Goal: Ask a question

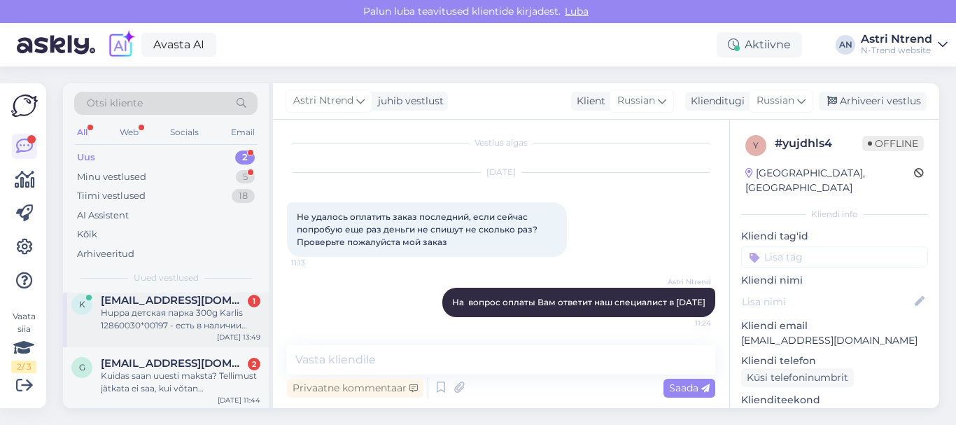
scroll to position [11, 0]
click at [202, 368] on div "Kuidas saan uuesti maksta? Tellimust jätkata ei saa, kui võtan [PERSON_NAME] te…" at bounding box center [181, 380] width 160 height 25
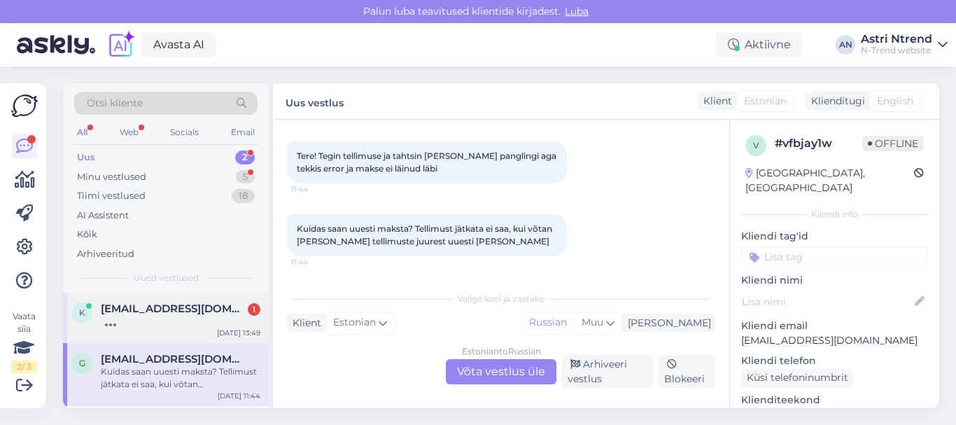
scroll to position [0, 0]
click at [470, 365] on div "Estonian to Russian Võta vestlus üle" at bounding box center [501, 371] width 111 height 25
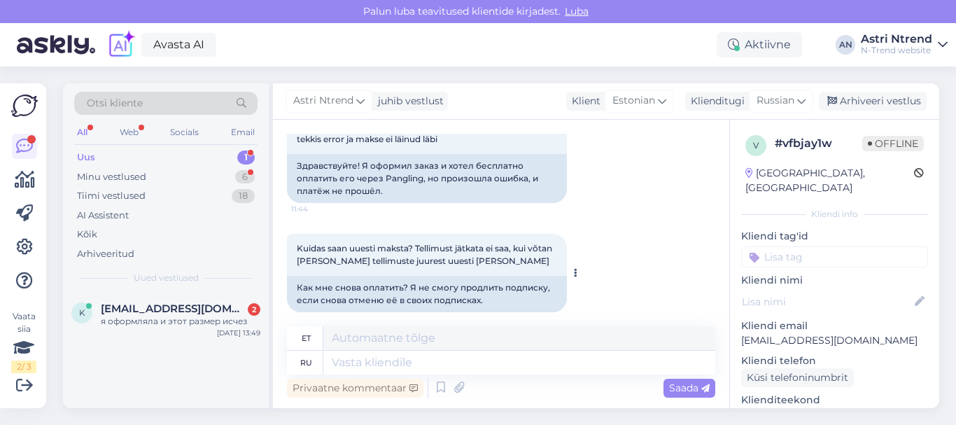
scroll to position [110, 0]
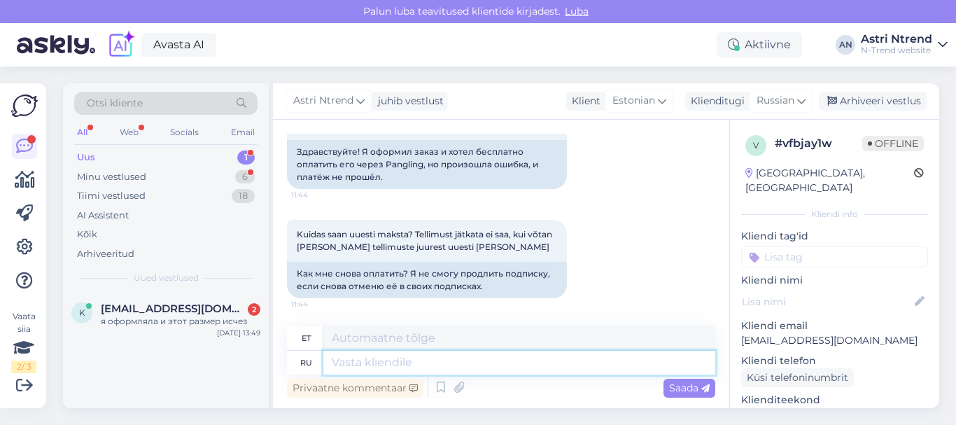
click at [389, 365] on textarea at bounding box center [519, 363] width 392 height 24
type textarea "По"
type textarea "Autor"
type textarea "По поводу"
type textarea "Seoses"
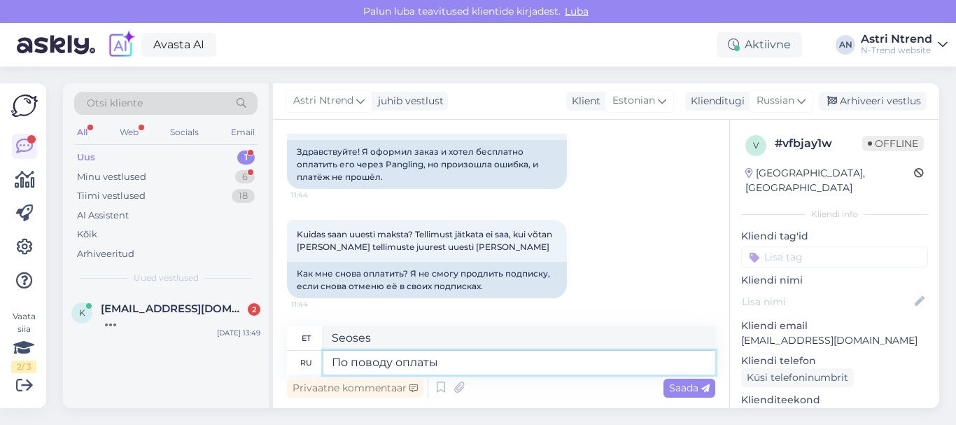
type textarea "По поводу оплаты"
type textarea "[PERSON_NAME]"
type textarea "По поводу оплаты ва"
type textarea "Teie maksmise kohta"
type textarea "По поводу оплаты ва отв"
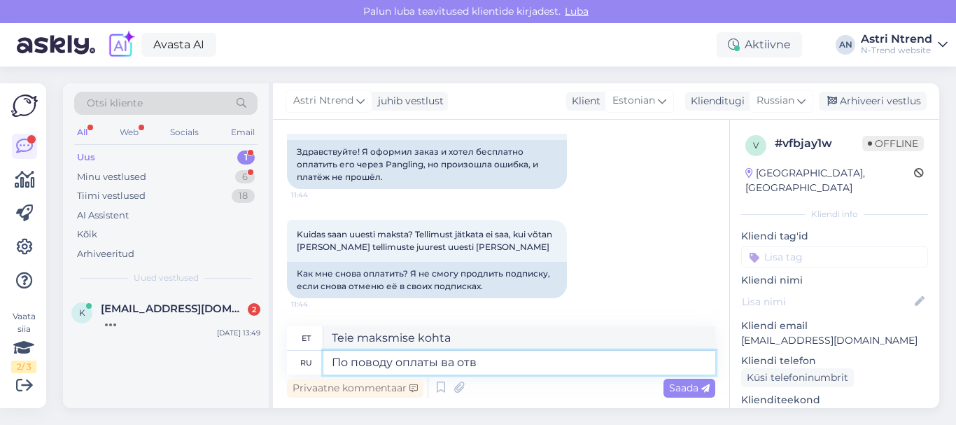
type textarea "Makse kohta alates"
type textarea "По поводу оплаты ва ответит"
type textarea "Maksmise osas vastate teie."
type textarea "По поводу оплаты ва ответит наш"
type textarea "[PERSON_NAME] vastab teile meie meeskond."
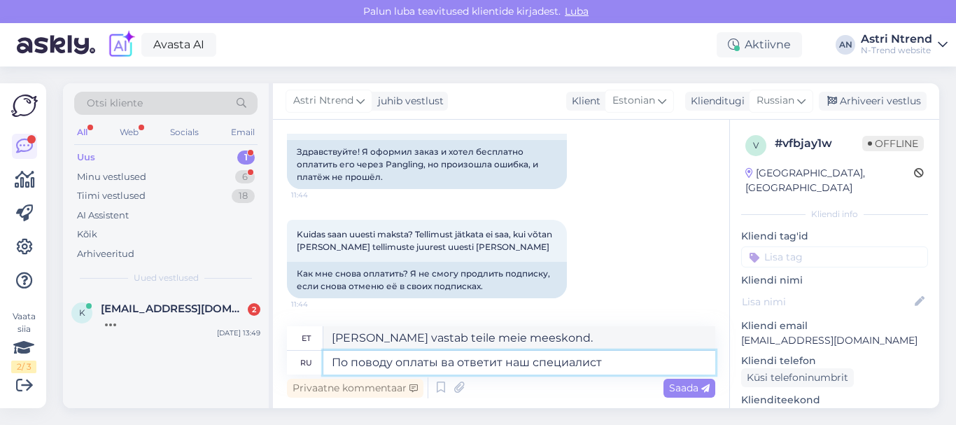
type textarea "По поводу оплаты ва ответит наш специалист"
type textarea "Meie spetsialist vastab teie küsimustele makse kohta."
type textarea "По поводу оплаты ва ответит наш специалист в п"
type textarea "Meie spetsialist vastab teile makse kohta."
type textarea "По поводу оплаты ва ответит наш специалист в проне"
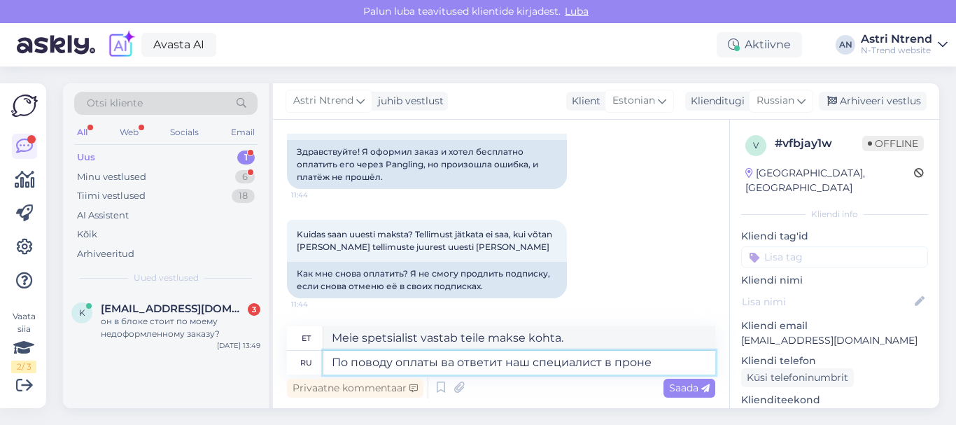
type textarea "Meie spetsialist vastab teie küsimustele makse kohta."
type textarea "По поводу оплаты ва ответит наш специалист в [DATE]"
type textarea "Meie spetsialist vastab teie makseküsimustele esmaspäeval."
click at [454, 367] on textarea "По поводу оплаты ва ответит наш специалист в [DATE]" at bounding box center [519, 363] width 392 height 24
type textarea "По поводу оплаты вам ответит наш специалист в [DATE]"
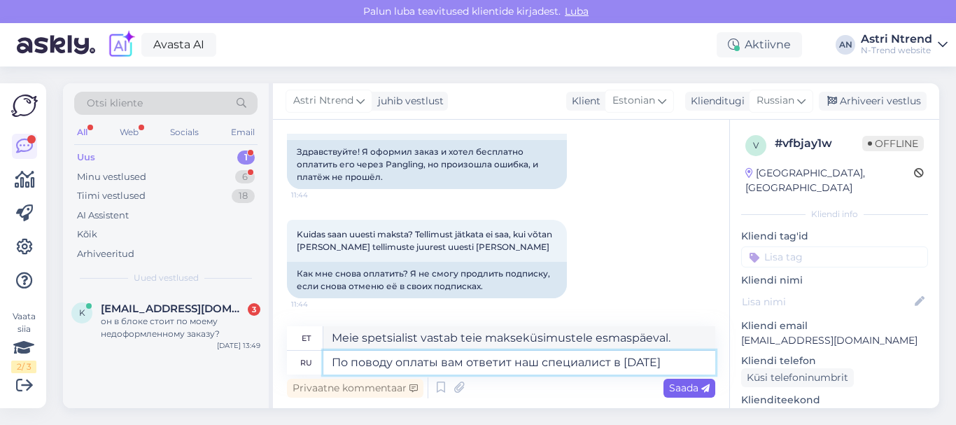
type textarea "Meie spetsialist võtab teiega esmaspäeval [PERSON_NAME] ühendust."
type textarea "По поводу оплаты вам ответит наш специалист в [DATE]"
click at [687, 387] on span "Saada" at bounding box center [689, 388] width 41 height 13
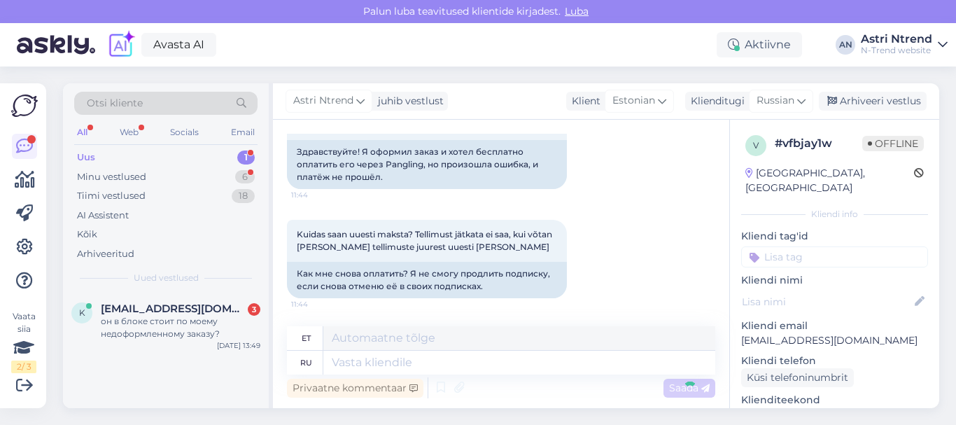
scroll to position [219, 0]
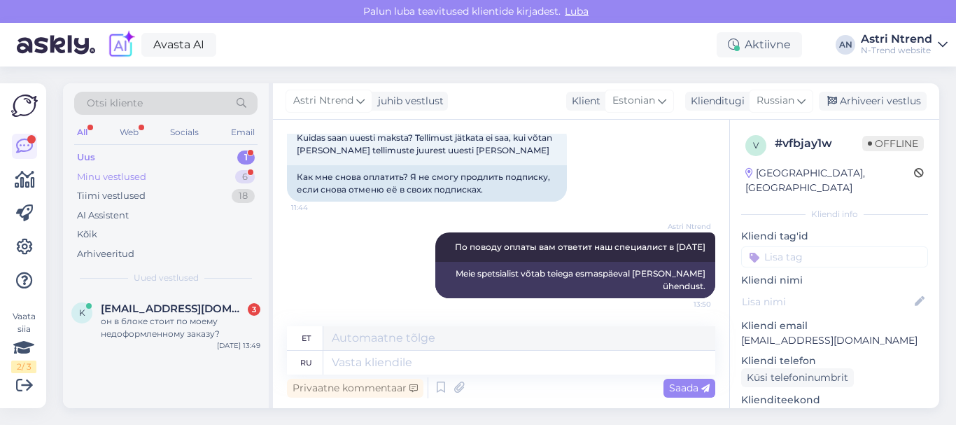
click at [239, 172] on div "6" at bounding box center [245, 177] width 20 height 14
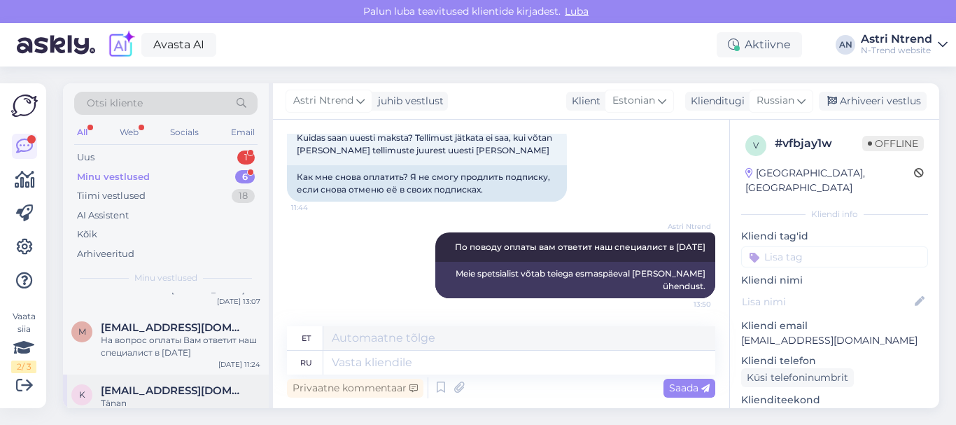
scroll to position [0, 0]
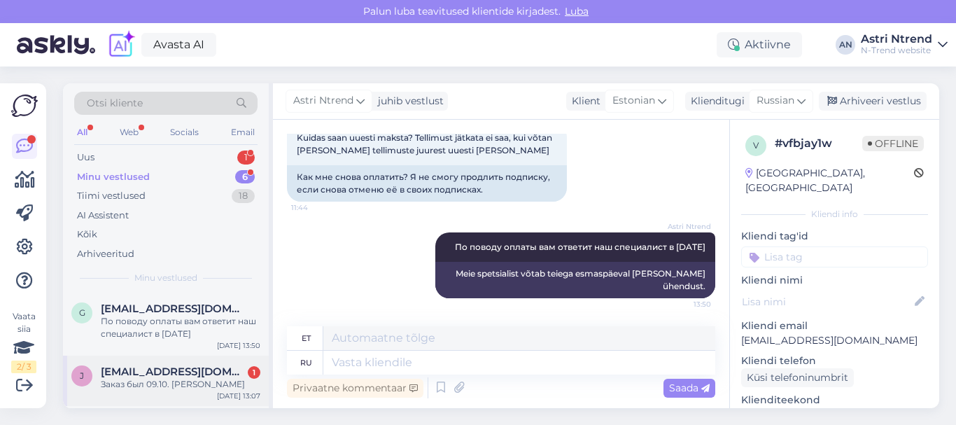
click at [197, 363] on div "j [EMAIL_ADDRESS][DOMAIN_NAME] 1 Заказ был 09.10. [PERSON_NAME] [DATE] 13:07" at bounding box center [166, 381] width 206 height 50
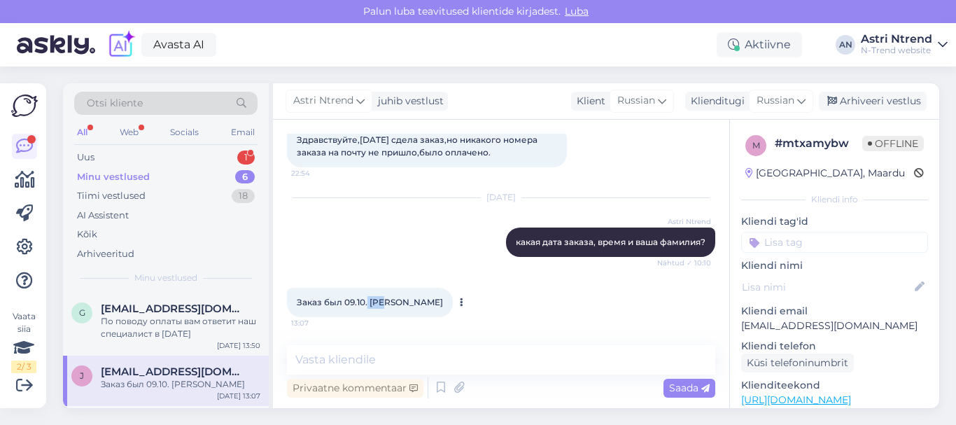
drag, startPoint x: 369, startPoint y: 297, endPoint x: 383, endPoint y: 297, distance: 14.0
click at [383, 297] on span "Заказ был 09.10. [PERSON_NAME]" at bounding box center [370, 302] width 146 height 11
drag, startPoint x: 399, startPoint y: 300, endPoint x: 454, endPoint y: 299, distance: 54.6
click at [443, 299] on span "Заказ был 09.10. [PERSON_NAME]" at bounding box center [370, 302] width 146 height 11
copy span "Žukauskiene"
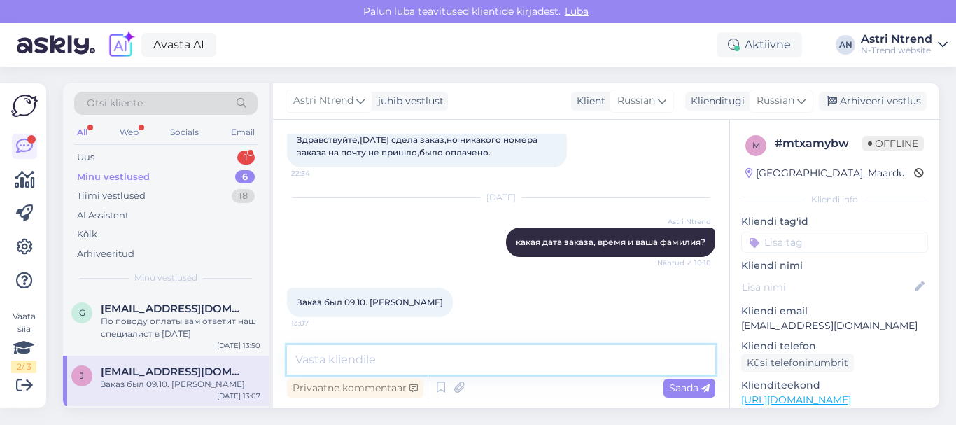
click at [356, 357] on textarea at bounding box center [501, 359] width 428 height 29
paste textarea "Tellimus EE115513 isikult [PERSON_NAME]"
click at [559, 364] on textarea "Tellimus EE115513 isikult [PERSON_NAME]" at bounding box center [501, 359] width 428 height 29
type textarea "Tellimus EE115513 isikult [PERSON_NAME] отправлено"
click at [681, 388] on span "Saada" at bounding box center [689, 388] width 41 height 13
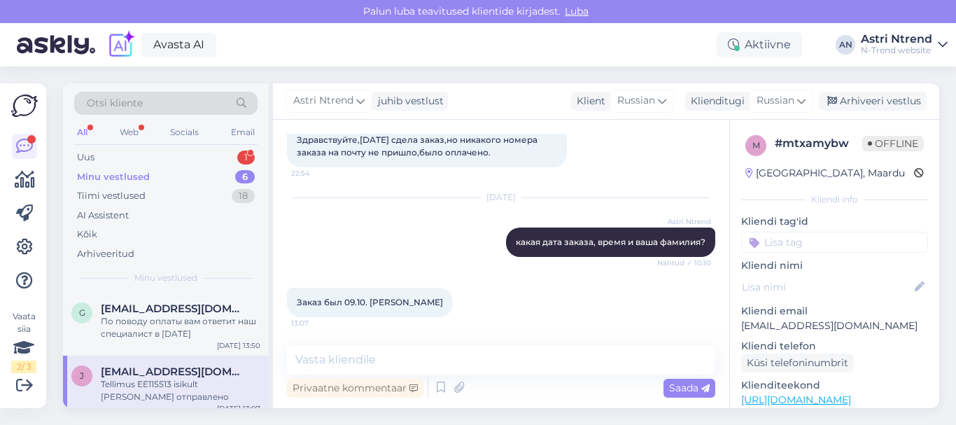
scroll to position [143, 0]
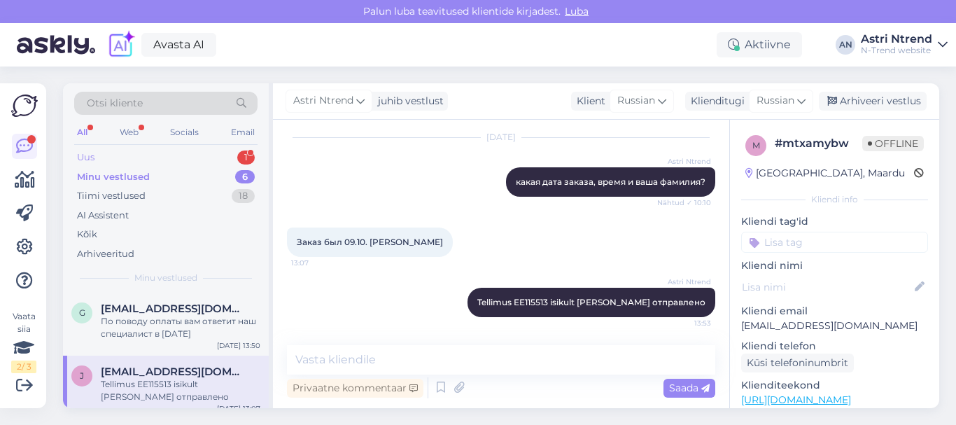
click at [242, 158] on div "1" at bounding box center [246, 158] width 18 height 14
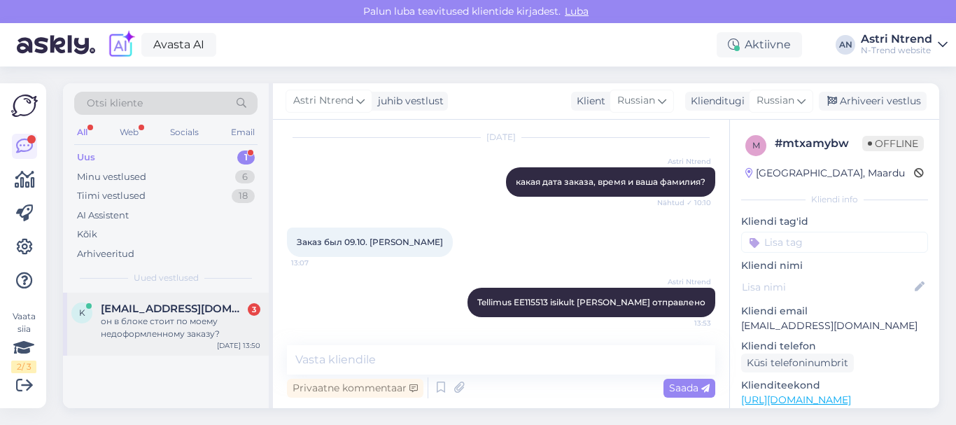
click at [151, 327] on div "он в блоке стоит по моему недоформленному заказу?" at bounding box center [181, 327] width 160 height 25
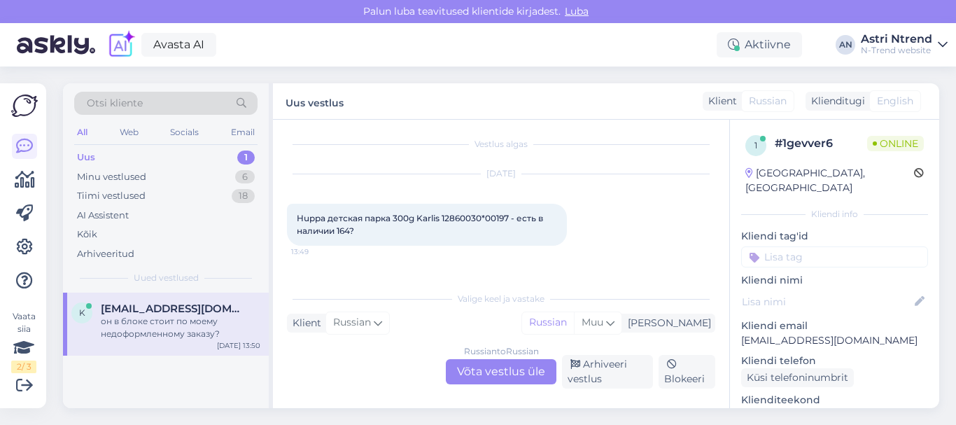
scroll to position [0, 0]
drag, startPoint x: 510, startPoint y: 221, endPoint x: 442, endPoint y: 219, distance: 68.6
click at [442, 219] on span "Huppa детская парка 300g Karlis 12860030*00197 - есть в наличии 164?" at bounding box center [421, 228] width 249 height 23
copy span "12860030*00197"
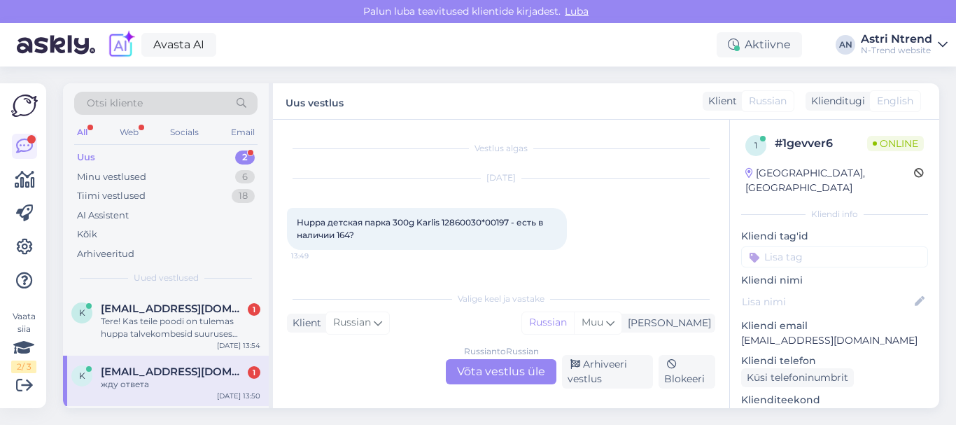
click at [598, 197] on div "[DATE] Huppa детская парка 300g Karlis 12860030*00197 - есть в наличии 164? 13:…" at bounding box center [501, 214] width 428 height 102
drag, startPoint x: 444, startPoint y: 218, endPoint x: 480, endPoint y: 218, distance: 36.4
click at [480, 218] on span "Huppa детская парка 300g Karlis 12860030*00197 - есть в наличии 164?" at bounding box center [421, 228] width 249 height 23
copy span "12860030"
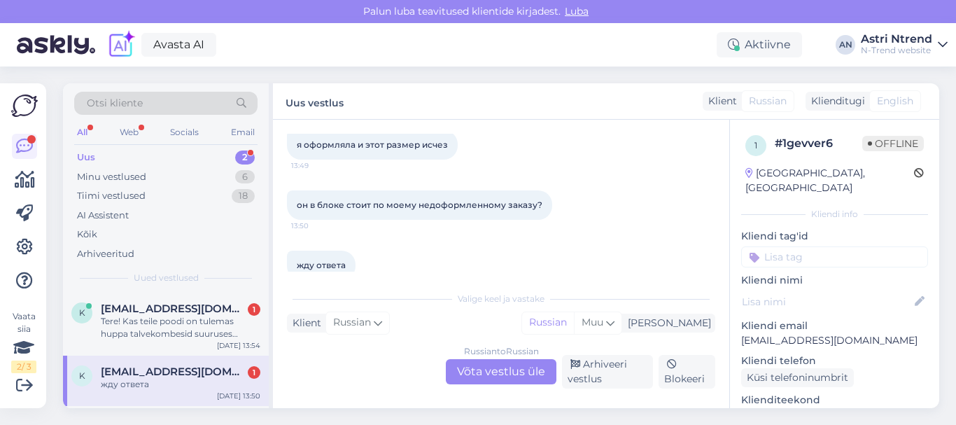
scroll to position [174, 0]
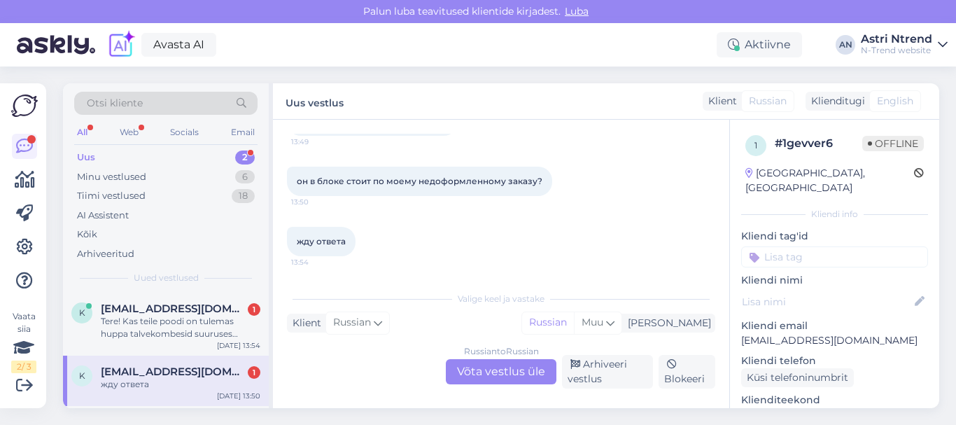
click at [484, 370] on div "Russian to Russian Võta vestlus üle" at bounding box center [501, 371] width 111 height 25
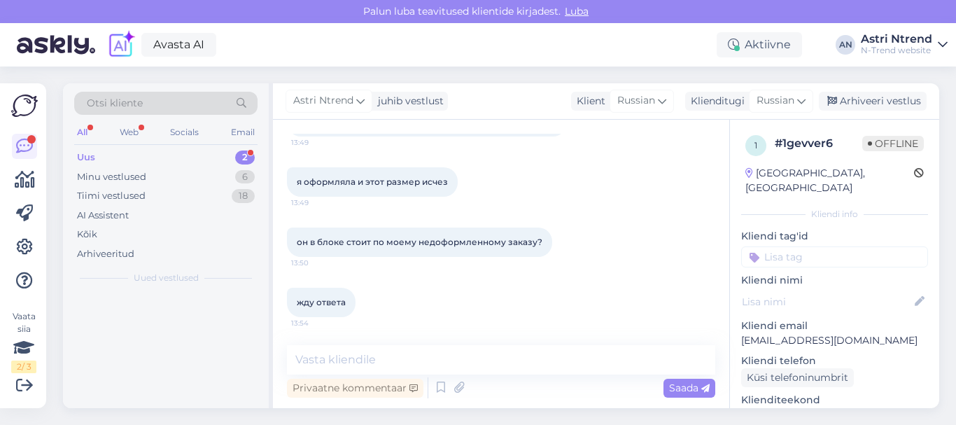
scroll to position [113, 0]
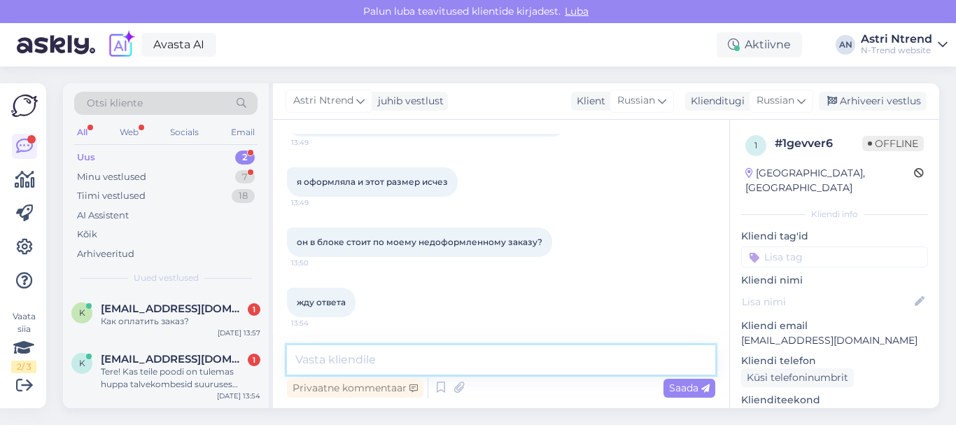
click at [366, 362] on textarea at bounding box center [501, 359] width 428 height 29
type textarea "попробуйте еще раз оформить заказ немного позднее"
click at [671, 386] on div "Saada" at bounding box center [690, 388] width 52 height 19
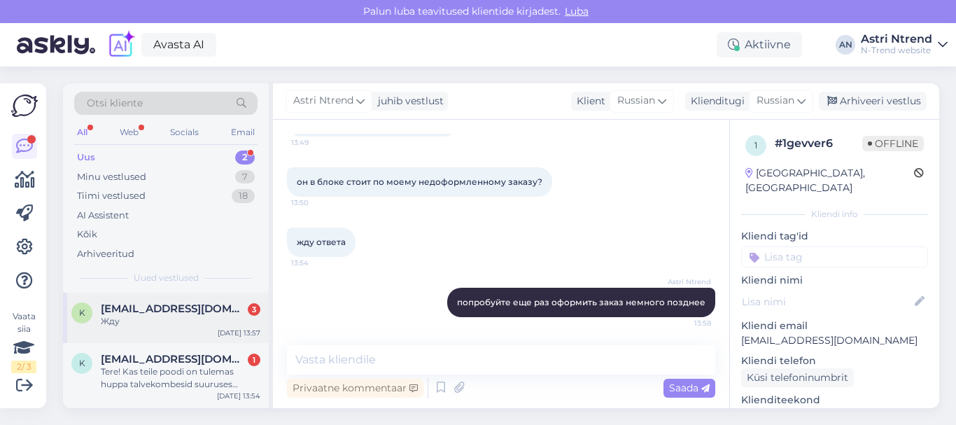
click at [165, 321] on div "Жду" at bounding box center [181, 321] width 160 height 13
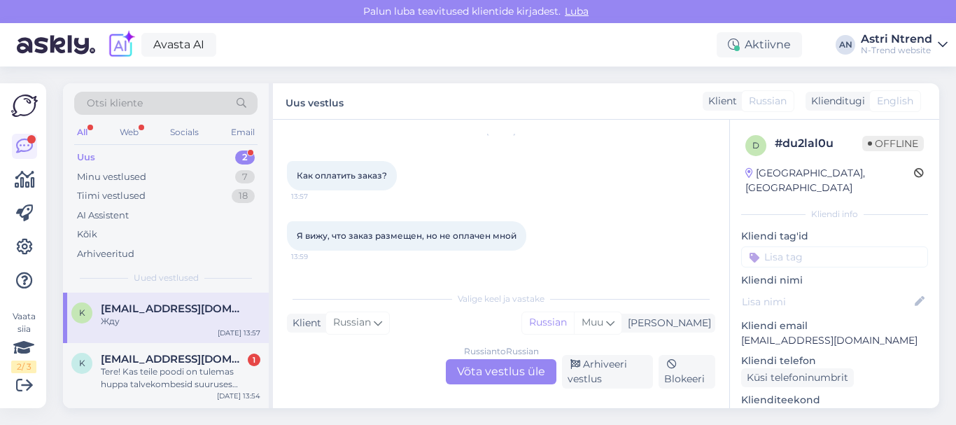
scroll to position [102, 0]
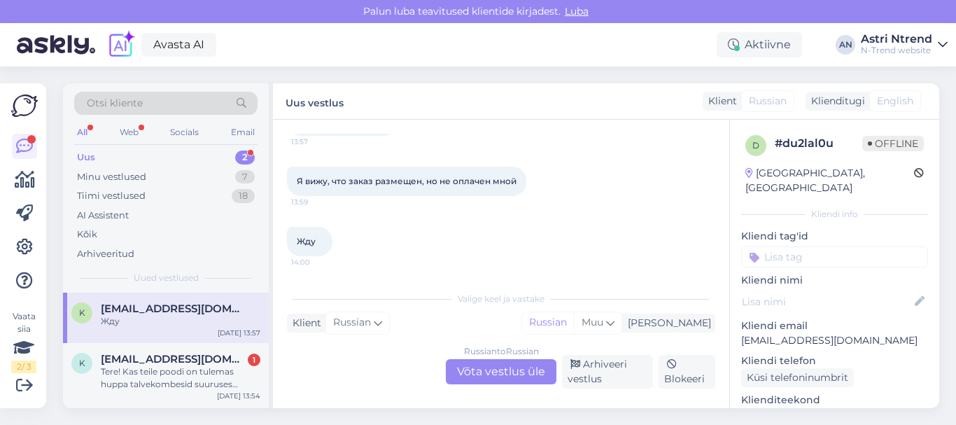
click at [504, 370] on div "Russian to Russian Võta vestlus üle" at bounding box center [501, 371] width 111 height 25
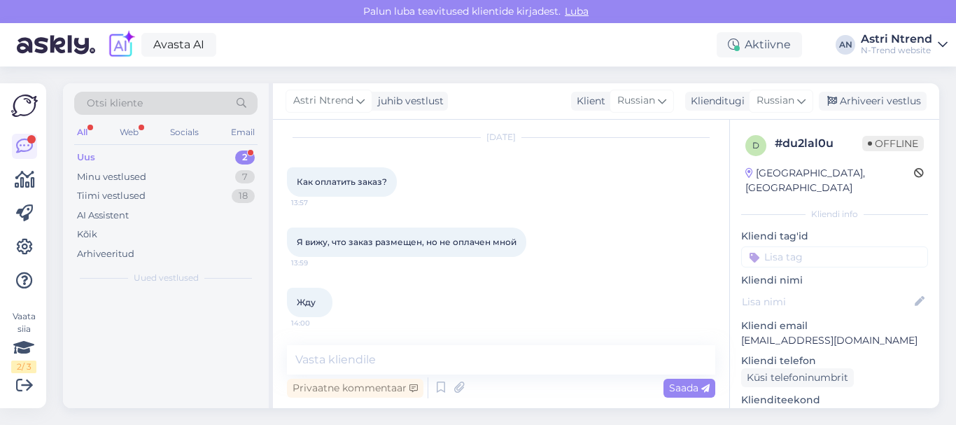
scroll to position [41, 0]
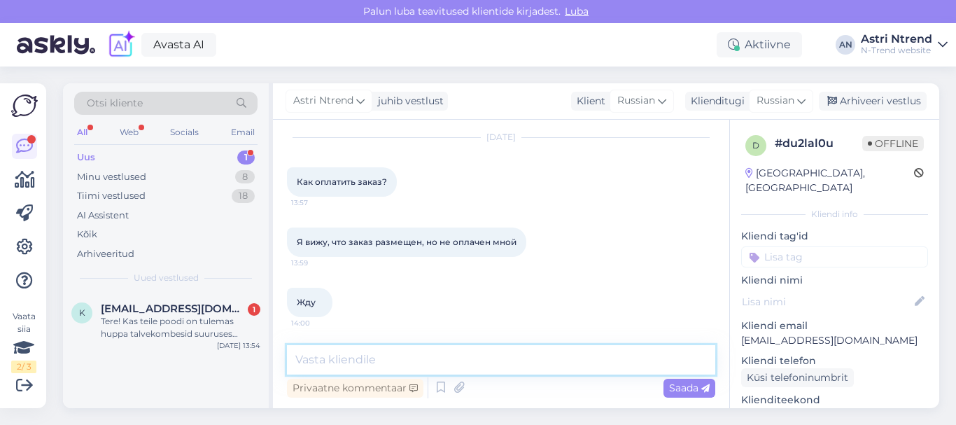
click at [379, 363] on textarea at bounding box center [501, 359] width 428 height 29
paste textarea "[URL][DOMAIN_NAME]"
type textarea "[URL][DOMAIN_NAME]"
click at [687, 389] on span "Saada" at bounding box center [689, 388] width 41 height 13
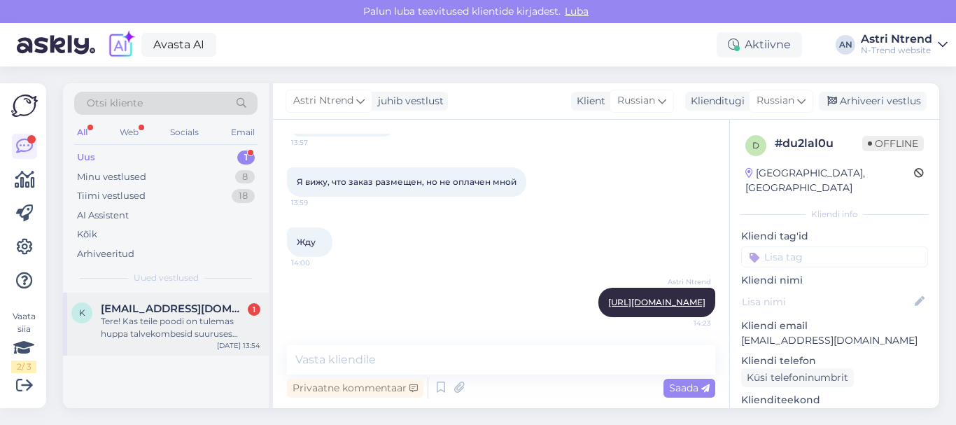
click at [174, 317] on div "Tere! Kas teile poodi on tulemas huppa talvekombesid suuruses 68/74? Kas lenne …" at bounding box center [181, 327] width 160 height 25
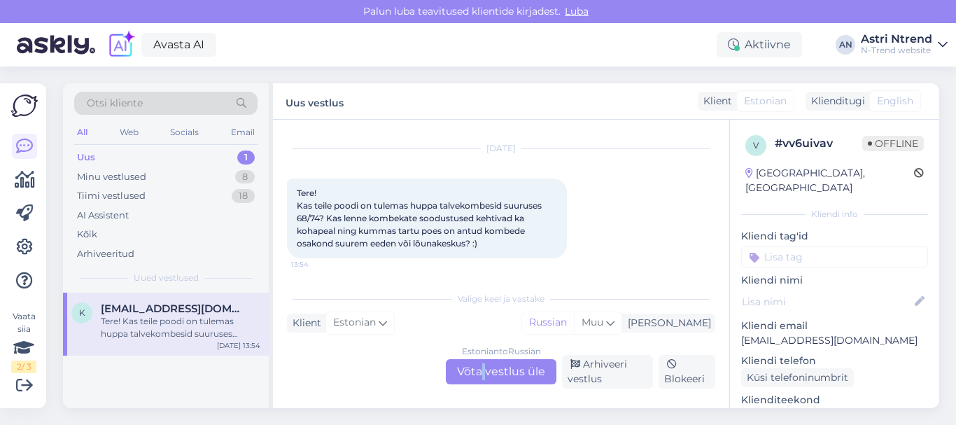
click at [486, 363] on div "Estonian to Russian Võta vestlus üle" at bounding box center [501, 371] width 111 height 25
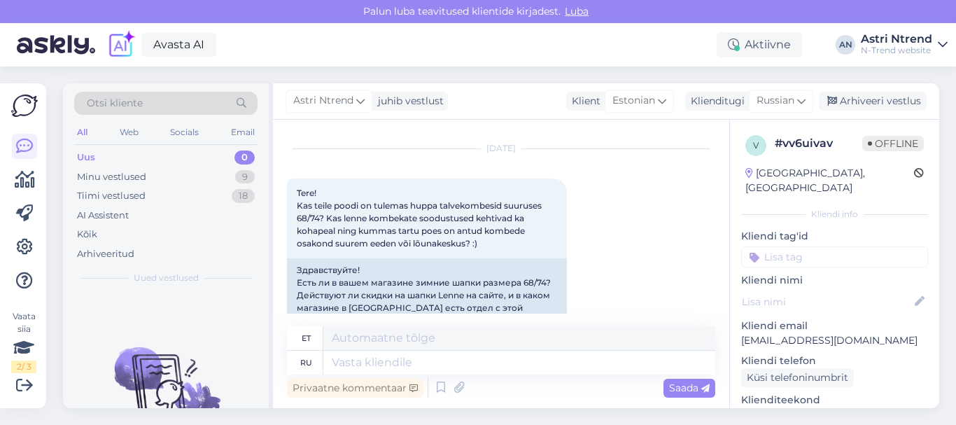
scroll to position [64, 0]
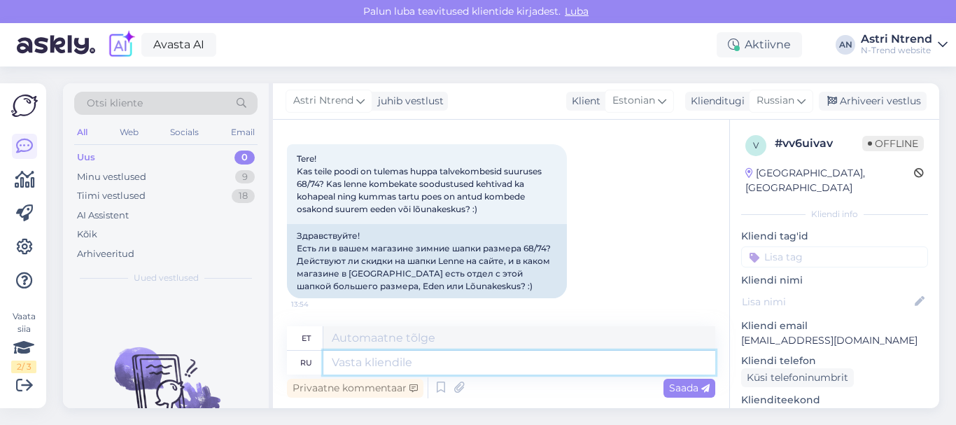
click at [365, 363] on textarea at bounding box center [519, 363] width 392 height 24
drag, startPoint x: 365, startPoint y: 234, endPoint x: 291, endPoint y: 234, distance: 74.2
click at [291, 234] on div "Здравствуйте! Есть ли в вашем магазине зимние шапки размера 68/74? Действуют ли…" at bounding box center [427, 261] width 280 height 74
copy div "Здравствуйте!"
click at [347, 366] on textarea at bounding box center [519, 363] width 392 height 24
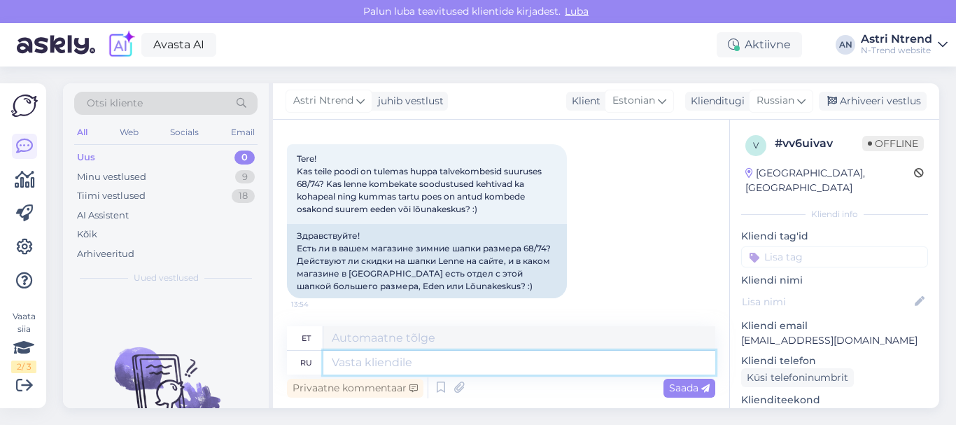
paste textarea "Здравствуйте!"
type textarea "Здравствуйте!"
type textarea "Tere!"
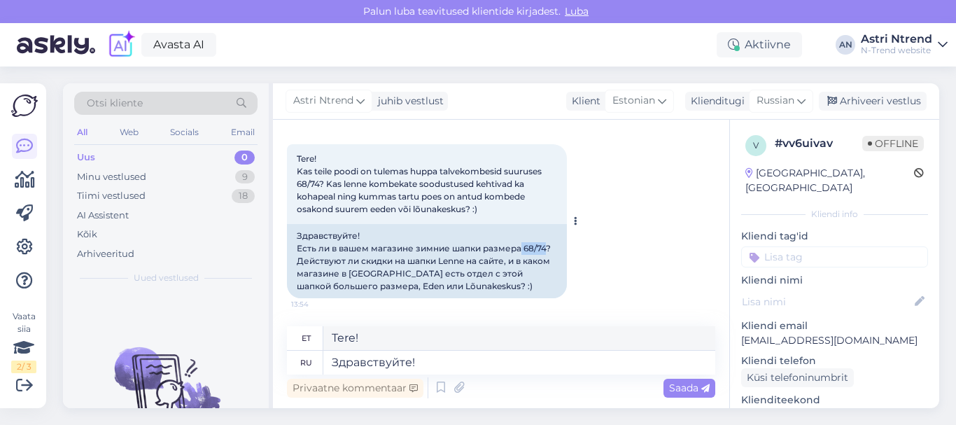
drag, startPoint x: 528, startPoint y: 244, endPoint x: 549, endPoint y: 249, distance: 21.6
click at [549, 249] on div "Здравствуйте! Есть ли в вашем магазине зимние шапки размера 68/74? Действуют ли…" at bounding box center [427, 261] width 280 height 74
copy div "68/74"
click at [454, 362] on textarea "Здравствуйте!" at bounding box center [519, 363] width 392 height 24
paste textarea "68/74"
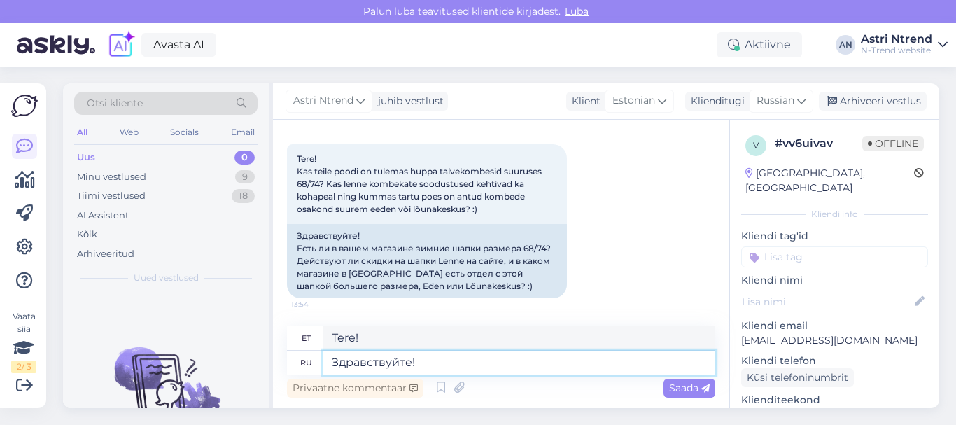
type textarea "Здравствуйте! 68/74"
type textarea "Tere! 68/74"
type textarea "Здравствуйте! 68/74 -"
type textarea "Tere! 68/74 -"
type textarea "Здравствуйте! 68/74 - это"
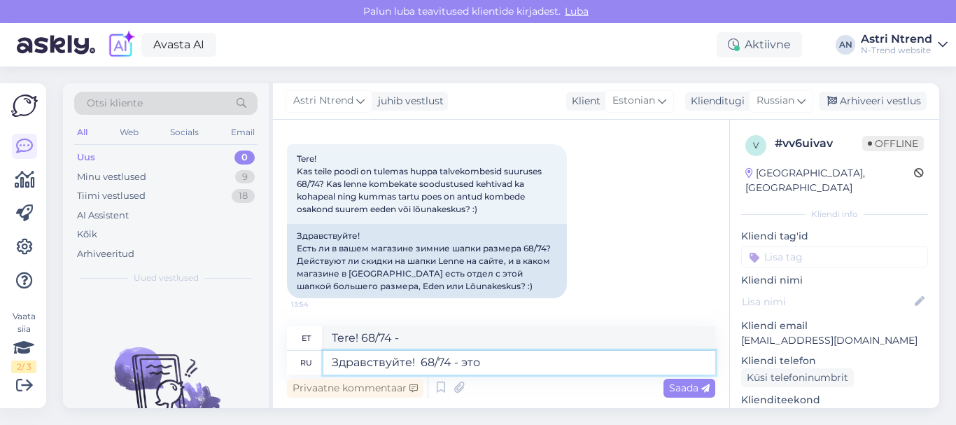
type textarea "Tere! 68/74 on"
type textarea "Здравствуйте! 68/74 - это рост"
type textarea "Tere! Kõrgus on 68/74"
type textarea "Здравствуйте! 68/74 - это рост ребенка"
type textarea "Tere! Lapse pikkus on 68/74."
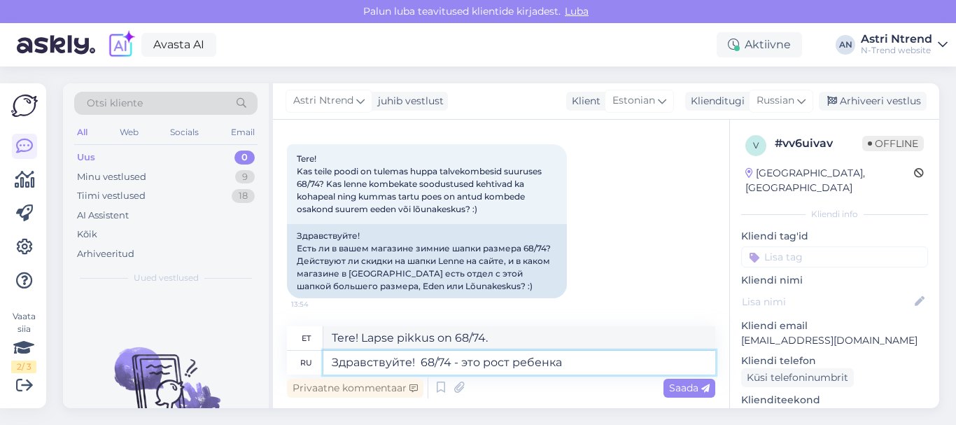
type textarea "Здравствуйте! 68/74 - это рост ребенка :"
type textarea "Tere! Lapse pikkus on 68/74:"
type textarea "Здравствуйте! 68/74 - это рост ребенка"
type textarea "Tere! Lapse pikkus on 68/74."
type textarea "Здравствуйте! 68/74 - это рост ребенка?"
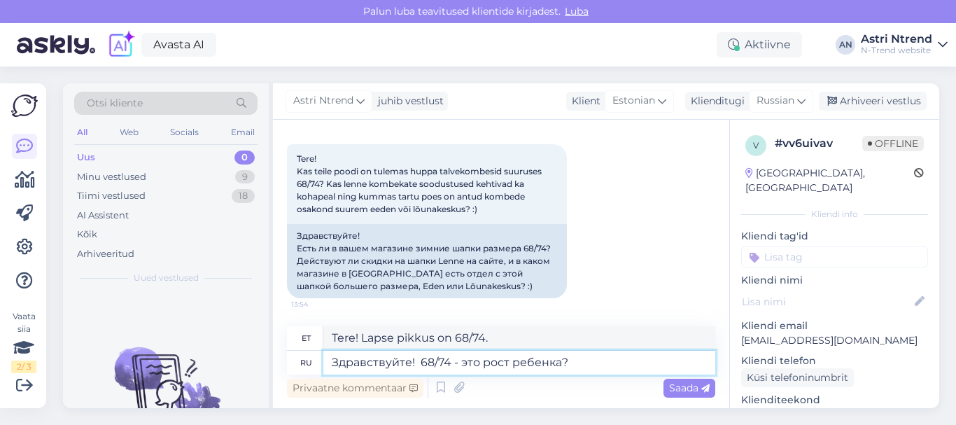
type textarea "Tere! Kas lapse pikkus on 68/74?"
type textarea "Здравствуйте! 68/74 - это рост ребенка? 10-12"
type textarea "Tere! Kas lapse pikkus on 68/74? 10-12"
type textarea "Здравствуйте! 68/74 - это рост ребенка? 10-12.1"
type textarea "Tere! Kas lapse pikkus on 68/74? 10-12."
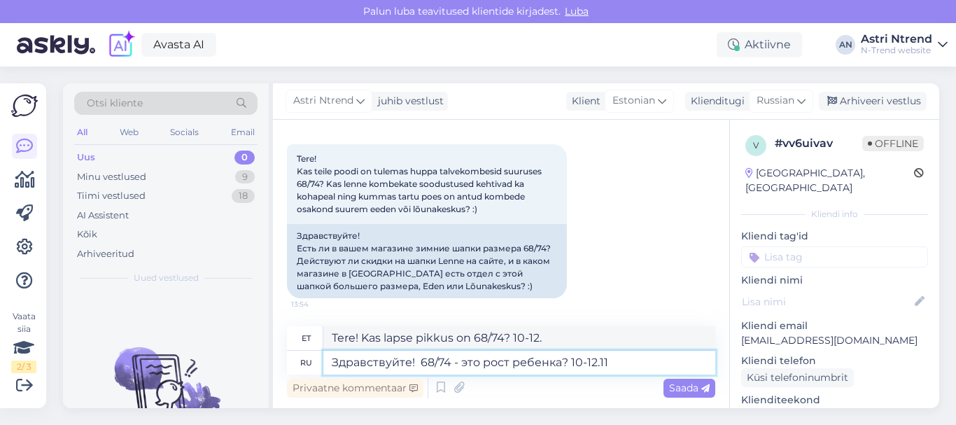
type textarea "Здравствуйте! 68/74 - это рост ребенка? 10-12.11"
type textarea "Здравствуйте! 68/74 - это рост ребенка? 10-12.11 скидки"
type textarea "Tere! Kas lapse pikkus on 68/74? Allahindlused 10-12.11"
type textarea "Здравствуйте! 68/74 - это рост ребенка? 10-12.11 скидки в м"
type textarea "Tere! Kas lapse pikkus on 68/74? Kas 10-12.11 kehtivad [DEMOGRAPHIC_DATA]?"
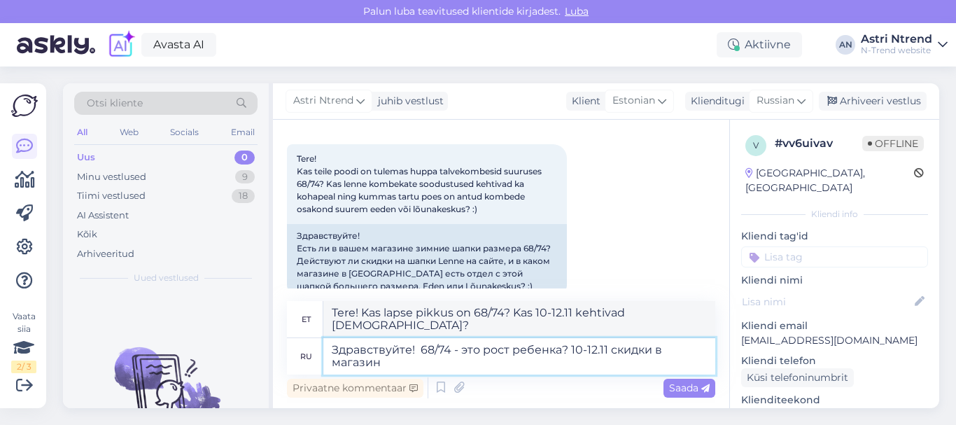
type textarea "Здравствуйте! 68/74 - это рост ребенка? 10-12.11 скидки в магазине"
type textarea "Tere! Kas lapse pikkus on 68/74? Kas poes 10-12.11 [DEMOGRAPHIC_DATA]?"
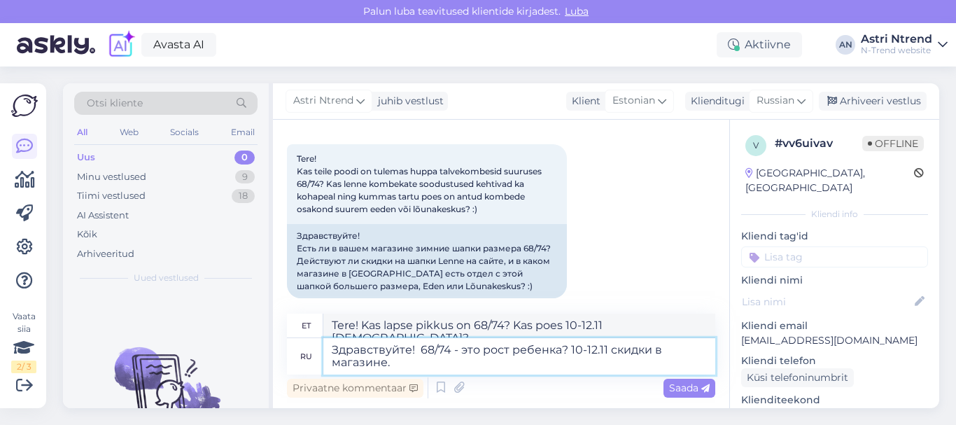
type textarea "Здравствуйте! 68/74 - это рост ребенка? 10-12.11 скидки в магазине."
type textarea "Tere! Kas lapse pikkus on 68/74? Poes on allahindlused 10-12.11 ."
type textarea "Здравствуйте! 68/74 - это рост ребенка? 10-12.11 скидки в магазине. В [GEOGRAPH…"
type textarea "Tere! Kas lapse pikkus on 68/74? Poes on [DEMOGRAPHIC_DATA] 10-12, 10-12.11 Tai…"
type textarea "Здравствуйте! 68/74 - это рост ребенка? 10-12.11 скидки в магазине. В [GEOGRAPH…"
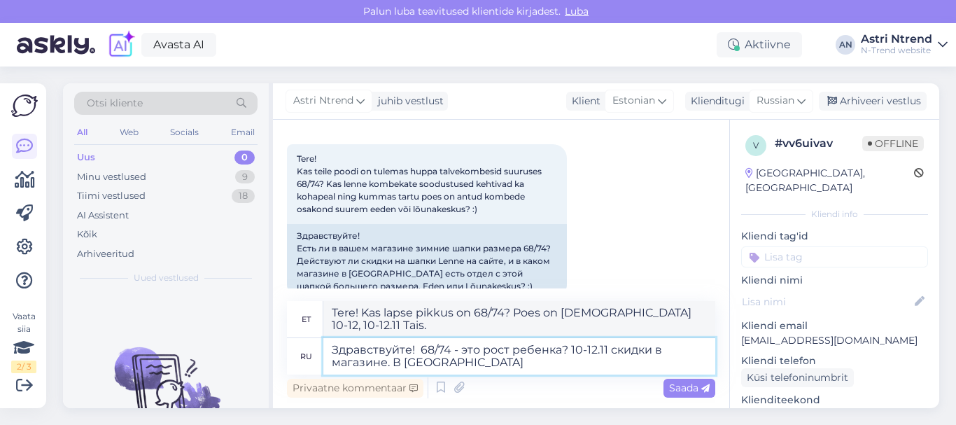
type textarea "Tere! Kas lapse pikkus on 68/74? Poes on allahindlused 10-12.11 . Tar'is."
type textarea "Здравствуйте! 68/74 - это рост ребенка? 10-12.11 скидки в магазине. В [GEOGRAPH…"
type textarea "Tere! Kas lapse pikkus on 68/74? [GEOGRAPHIC_DATA] on poes allahindlused 10-12.…"
type textarea "Здравствуйте! 68/74 - это рост ребенка? 10-12.11 скидки в магазине. В [GEOGRAPH…"
type textarea "Tere! Kas lapse pikkus on 68/74? Poes kehtivad allahindlused 10-12.11 . [GEOGRA…"
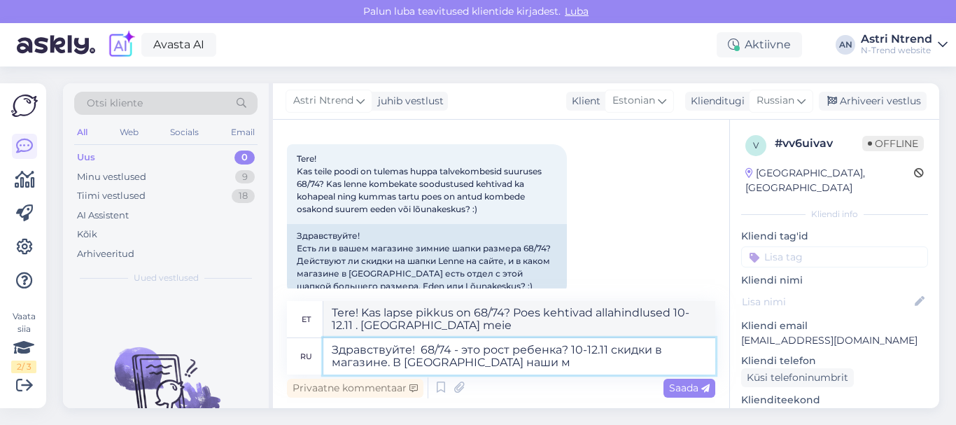
type textarea "Здравствуйте! 68/74 - это рост ребенка? 10-12.11 скидки в магазине. В [GEOGRAPH…"
type textarea "Tere! Kas lapse pikkus on 68/74? 10-12.11 poes allahindlused. [GEOGRAPHIC_DATA]…"
type textarea "Здравствуйте! 68/74 - это рост ребенка? 10-12.11 скидки в магазине. В [GEOGRAPH…"
type textarea "Tere! Kas lapse pikkus on 68/74? Meil ​​on poes allahindlused 10-12.11 . Meil ​…"
type textarea "Здравствуйте! 68/74 - это рост ребенка? 10-12.11 скидки в магазине. В [GEOGRAPH…"
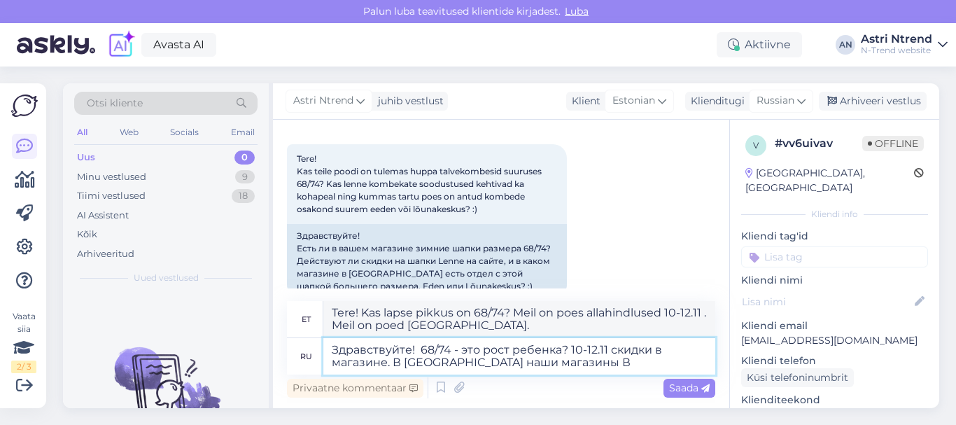
type textarea "Tere! Kas lapse pikkus on 68/74? Meil ​​on poes allahindlused 10-12.11 . Meie […"
type textarea "Здравствуйте! 68/74 - это рост ребенка? 10-12.11 скидки в магазине. В [GEOGRAPH…"
type textarea "Tere! Kas lapse pikkus on 68/74? Meil ​​on poes allahindlused 10-12.11 . Meil ​…"
type textarea "Здравствуйте! 68/74 - это рост ребенка? 10-12.11 скидки в магазине. В [GEOGRAPH…"
type textarea "Tere! Kas lapse pikkus on 68/74? 10-12.11 kehtivad poes allahindlused. [GEOGRAP…"
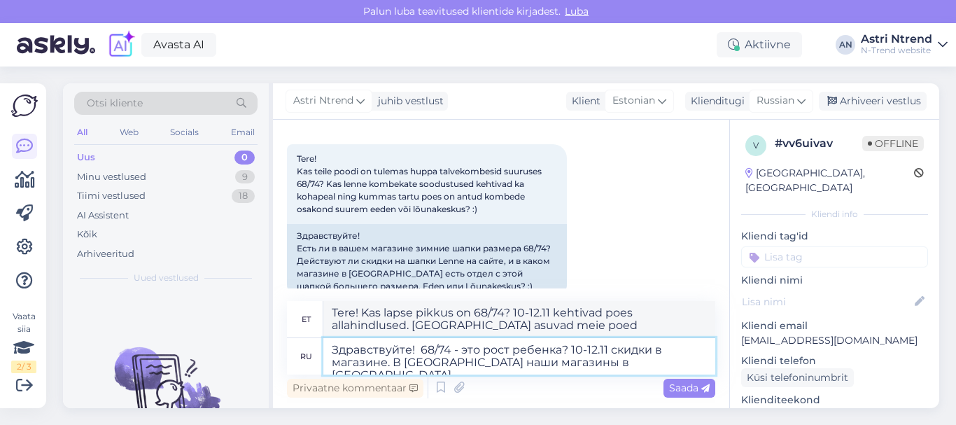
type textarea "Здравствуйте! 68/74 - это рост ребенка? 10-12.11 скидки в магазине. В [GEOGRAPH…"
type textarea "Tere! Kas lapse pikkus on 68/74? Meil ​​on poes allahindlused 10-12.11 . [GEOGR…"
type textarea "Здравствуйте! 68/74 - это рост ребенка? 10-12.11 скидки в магазине. В [GEOGRAPH…"
type textarea "Tere! Kas lapse pikkus on 68/74? Meil ​​on poes allahindlused 10-12.11 . [GEOGR…"
type textarea "Здравствуйте! 68/74 - это рост ребенка? 10-12.11 скидки в магазине. В [GEOGRAPH…"
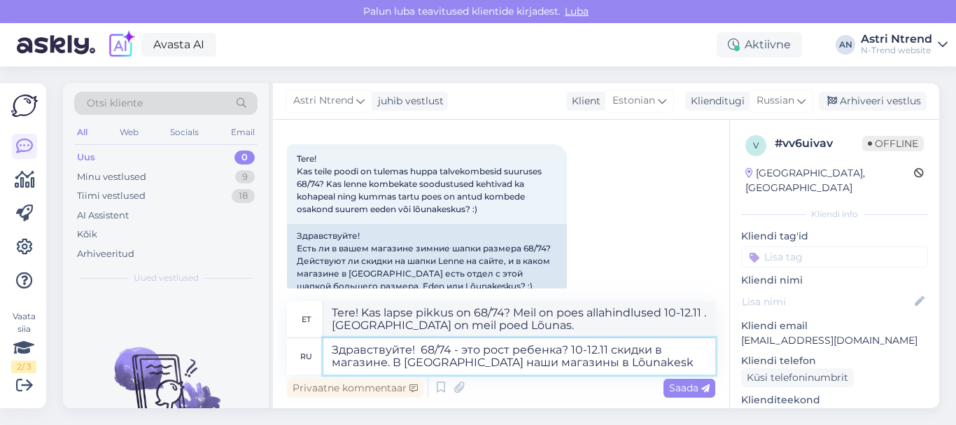
type textarea "Tere! Kas lapse pikkus on 68/74? Meil ​​on poes allahindlused 10-12.11 . [GEOGR…"
type textarea "Здравствуйте! 68/74 - это рост ребенка? 10-12.11 скидки в магазине. В [GEOGRAPH…"
type textarea "Tere! Kas lapse pikkus on 68/74? Meil ​​on poes allahindlused 10-12.11 . [GEOGR…"
type textarea "Здравствуйте! 68/74 - это рост ребенка? 10-12.11 скидки в магазине. В [GEOGRAPH…"
type textarea "Tere! Kas lapse pikkus on 68/74? Meil ​​on kaupluses allahindlused 10-12.11 . […"
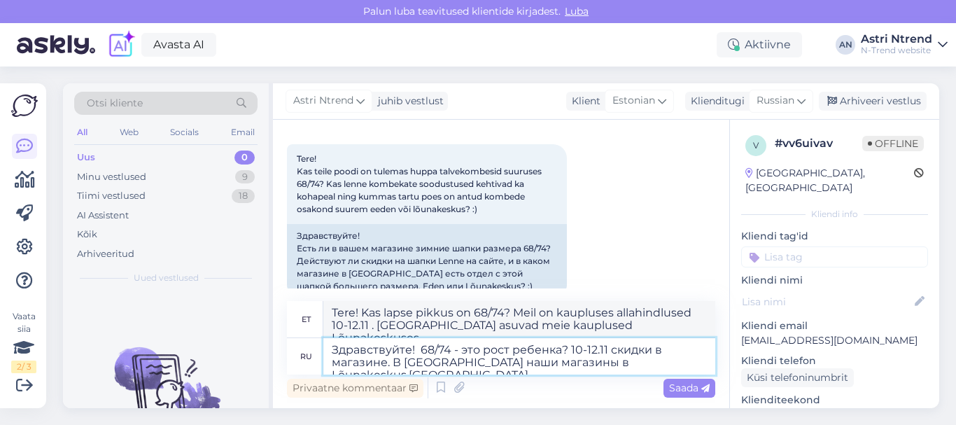
type textarea "Здравствуйте! 68/74 - это рост ребенка? 10-12.11 скидки в магазине. В [GEOGRAPH…"
type textarea "Tere! Kas lapse pikkus on 68/74? Meil ​​on poes allahindlused 10-12.11 . [GEOGR…"
type textarea "Здравствуйте! 68/74 - это рост ребенка? 10-12.11 скидки в магазине. В [GEOGRAPH…"
click at [687, 391] on span "Saada" at bounding box center [689, 388] width 41 height 13
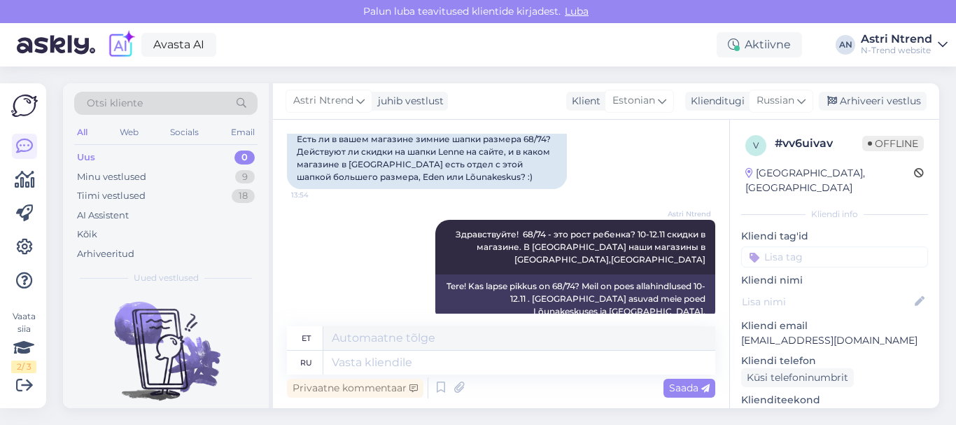
scroll to position [90, 0]
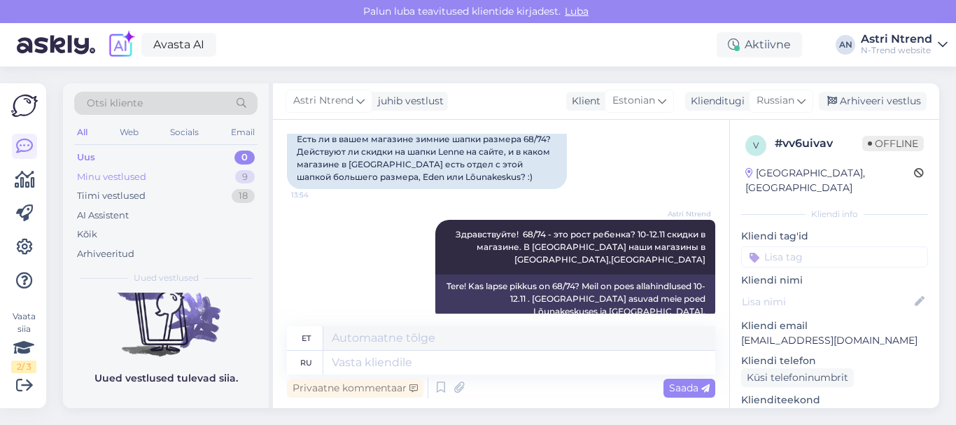
click at [112, 177] on div "Minu vestlused" at bounding box center [111, 177] width 69 height 14
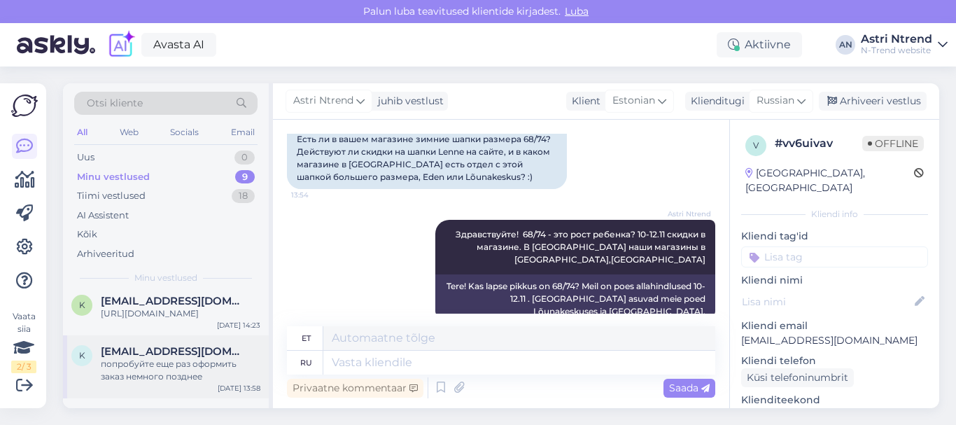
scroll to position [70, 0]
click at [171, 382] on div "попробуйте еще раз оформить заказ немного позднее" at bounding box center [181, 370] width 160 height 25
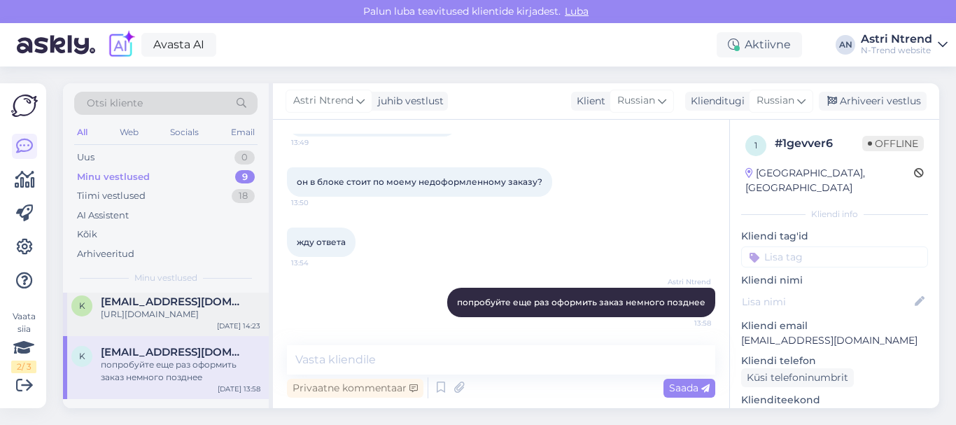
scroll to position [0, 0]
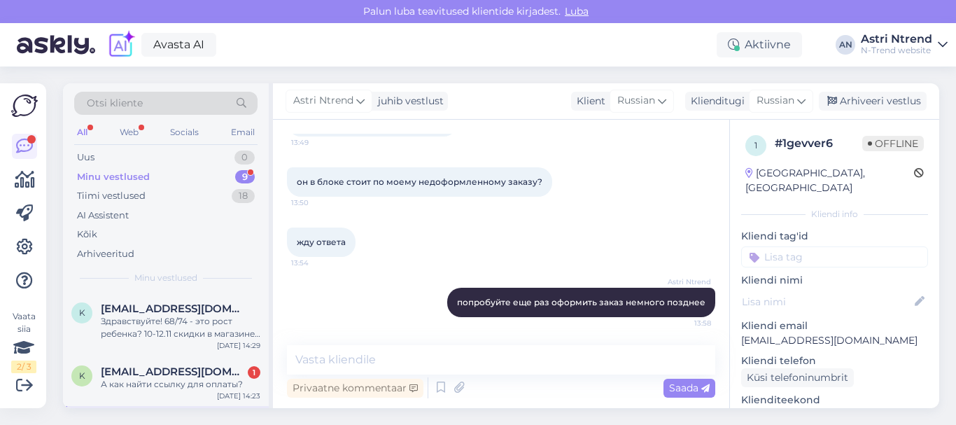
click at [244, 174] on div "9" at bounding box center [245, 177] width 20 height 14
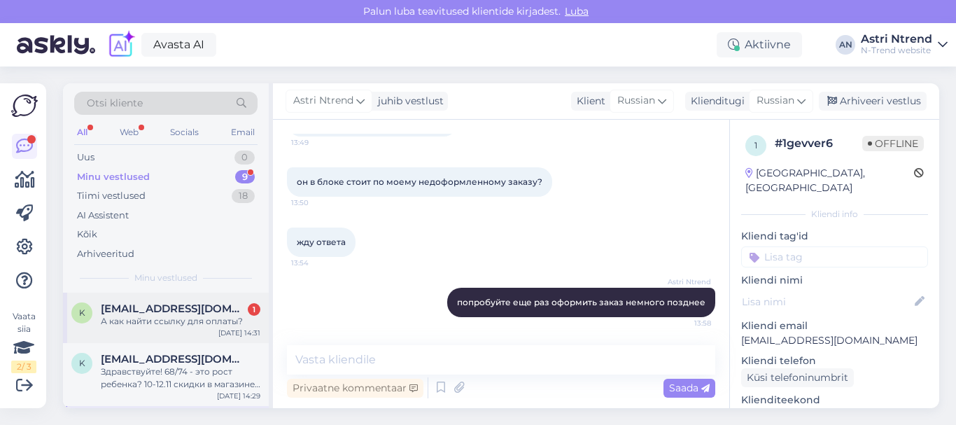
click at [181, 321] on div "А как найти ссылку для оплаты?" at bounding box center [181, 321] width 160 height 13
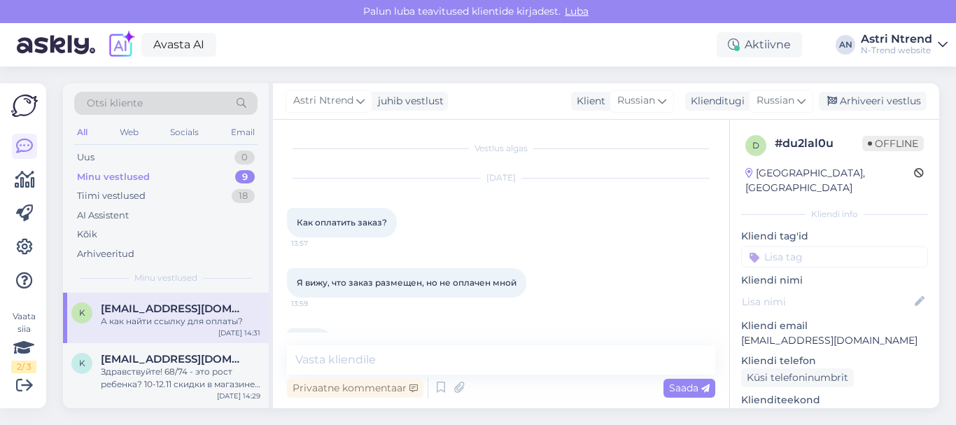
scroll to position [161, 0]
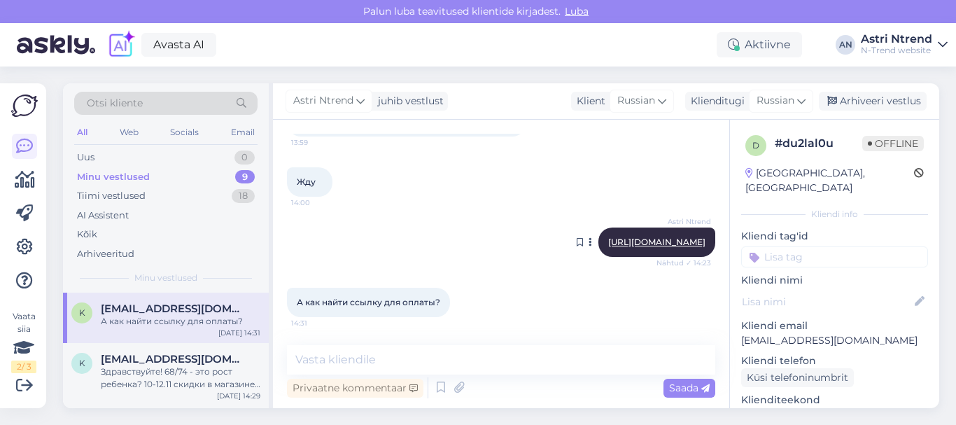
click at [608, 245] on link "[URL][DOMAIN_NAME]" at bounding box center [656, 242] width 97 height 11
click at [372, 360] on textarea at bounding box center [501, 359] width 428 height 29
click at [398, 354] on textarea at bounding box center [501, 359] width 428 height 29
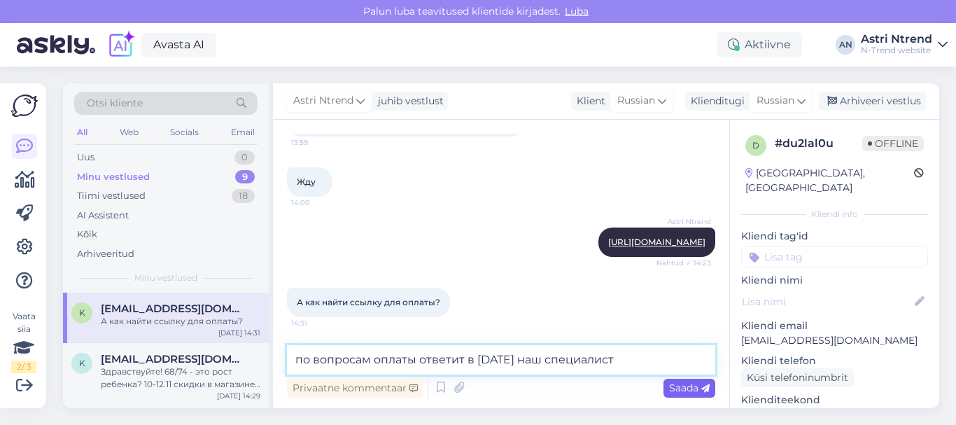
type textarea "по вопросам оплаты ответит в [DATE] наш специалист"
click at [683, 393] on span "Saada" at bounding box center [689, 388] width 41 height 13
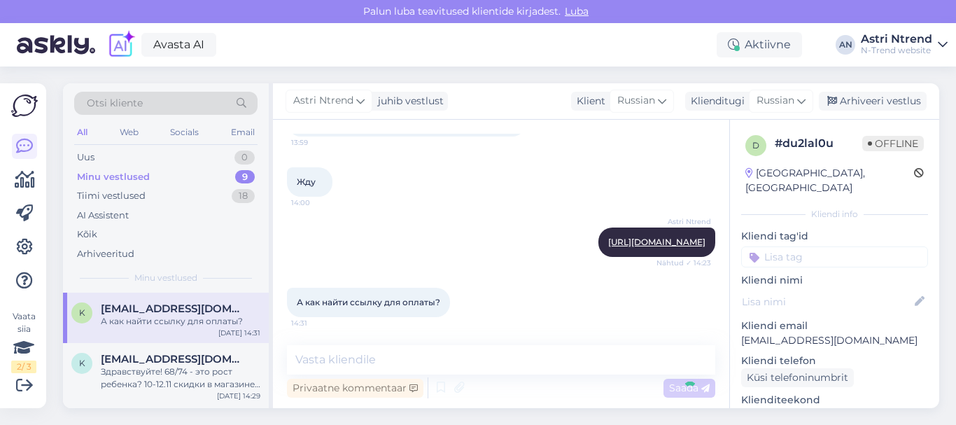
scroll to position [234, 0]
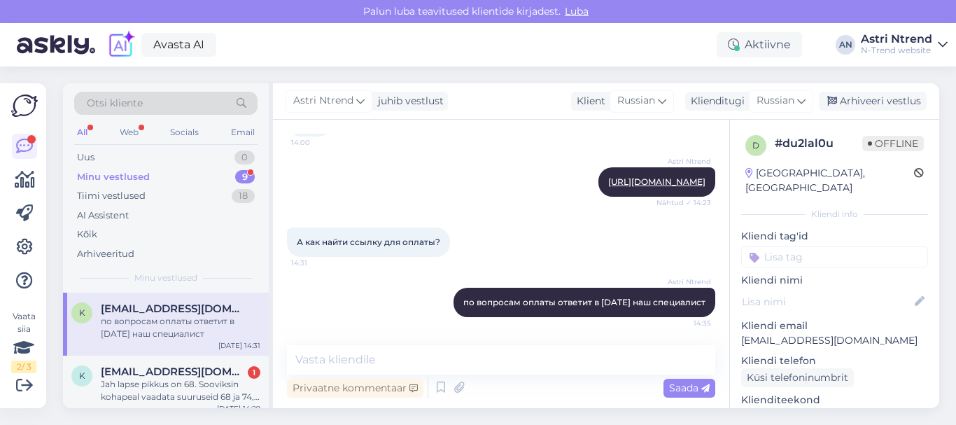
click at [184, 175] on div "Minu vestlused 9" at bounding box center [165, 177] width 183 height 20
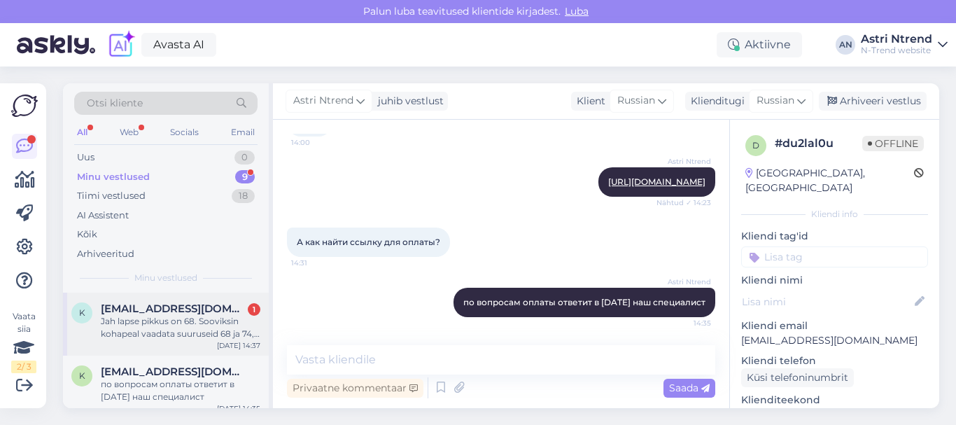
click at [181, 322] on div "Jah lapse pikkus on 68. Sooviksin kohapeal vaadata suuruseid 68 ja 74, kummas p…" at bounding box center [181, 327] width 160 height 25
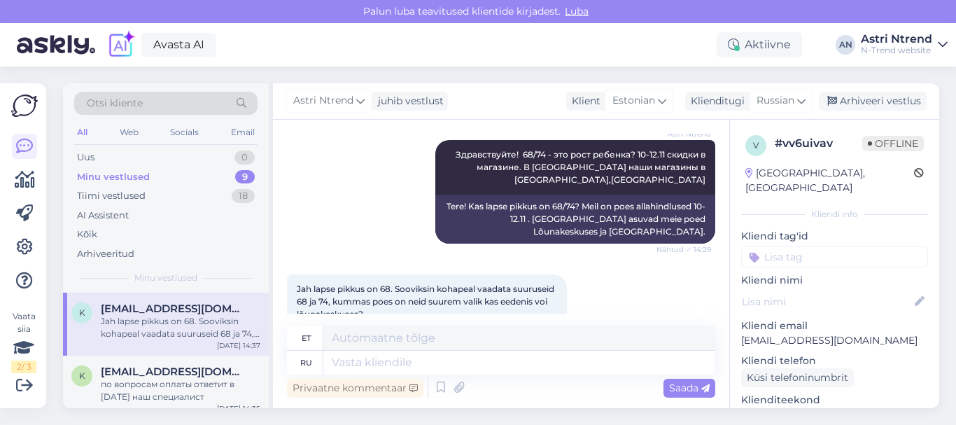
scroll to position [358, 0]
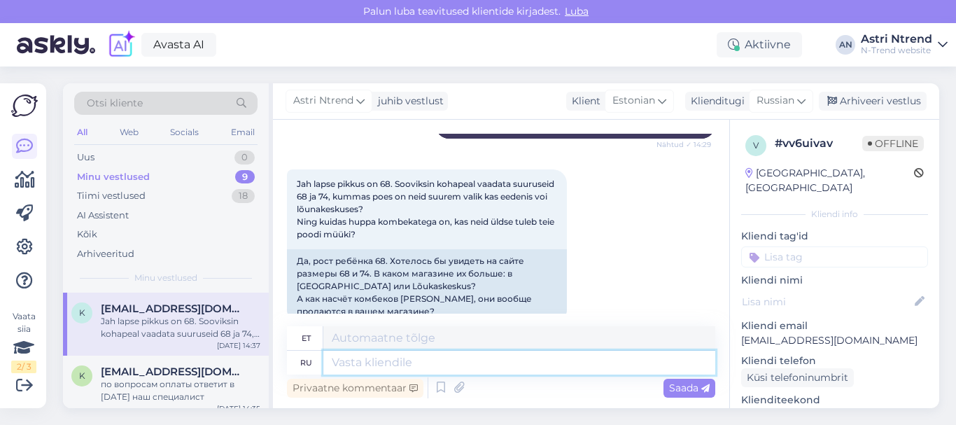
click at [452, 358] on textarea at bounding box center [519, 363] width 392 height 24
paste textarea "[URL][DOMAIN_NAME]"
type textarea "[URL][DOMAIN_NAME]"
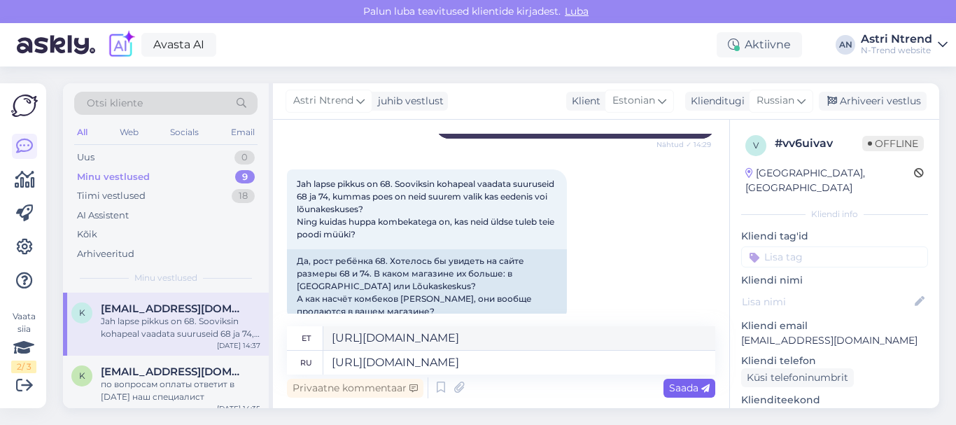
click at [695, 384] on span "Saada" at bounding box center [689, 388] width 41 height 13
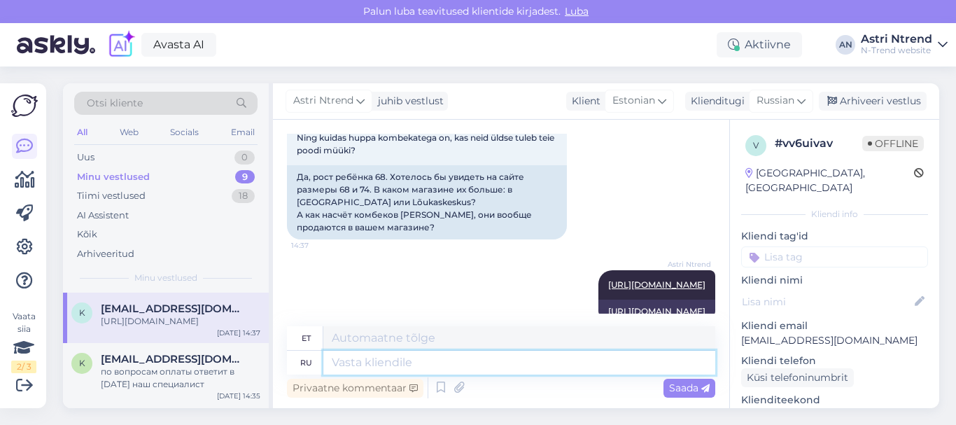
click at [412, 365] on textarea at bounding box center [519, 363] width 392 height 24
paste textarea "[URL][DOMAIN_NAME]"
type textarea "[URL][DOMAIN_NAME]"
type textarea "[URL][DOMAIN_NAME],"
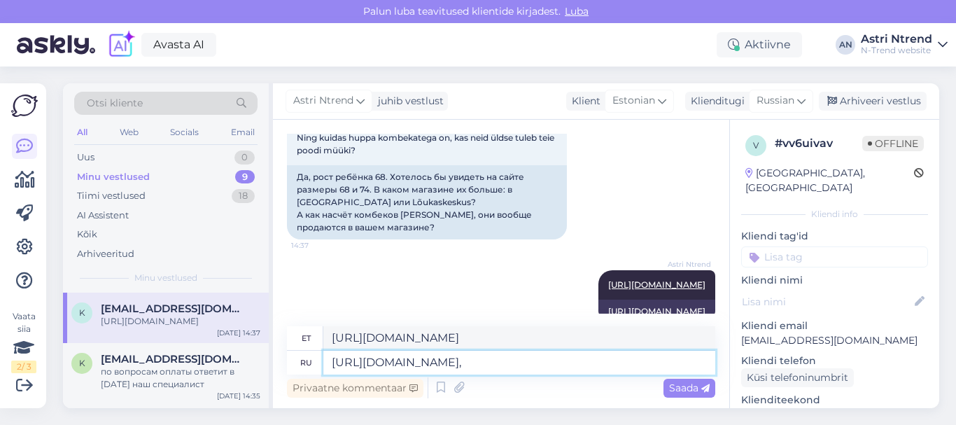
type textarea "[URL][DOMAIN_NAME],"
type textarea "[URL][DOMAIN_NAME], vaa"
type textarea "[URL][DOMAIN_NAME], vaata"
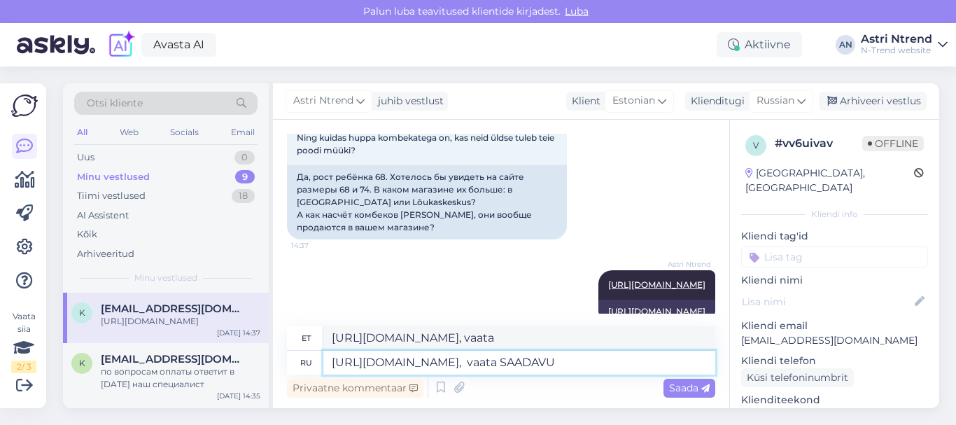
type textarea "[URL][DOMAIN_NAME], vaata SAADAVUS"
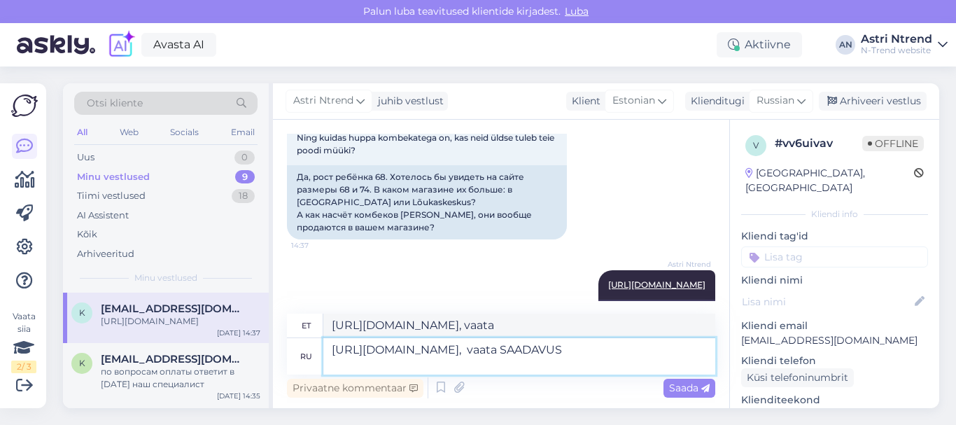
type textarea "[URL][DOMAIN_NAME], vaata SAADAVUS"
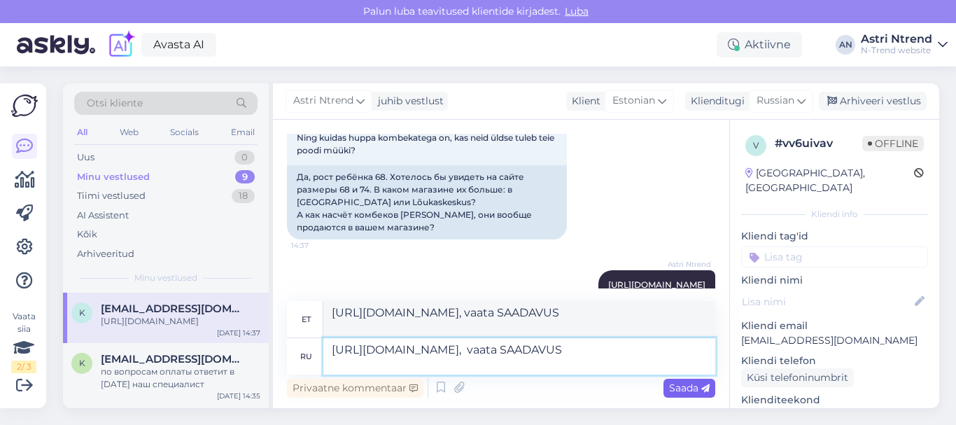
type textarea "[URL][DOMAIN_NAME], vaata SAADAVUS"
click at [688, 393] on span "Saada" at bounding box center [689, 388] width 41 height 13
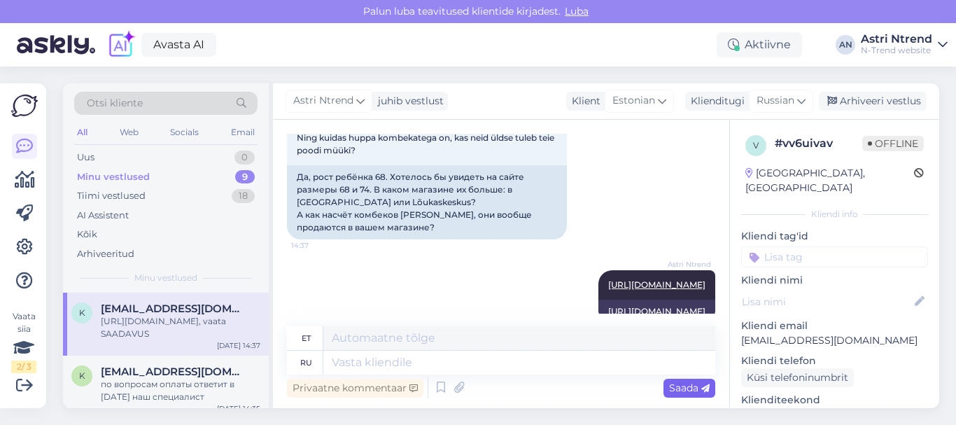
scroll to position [551, 0]
